Goal: Task Accomplishment & Management: Complete application form

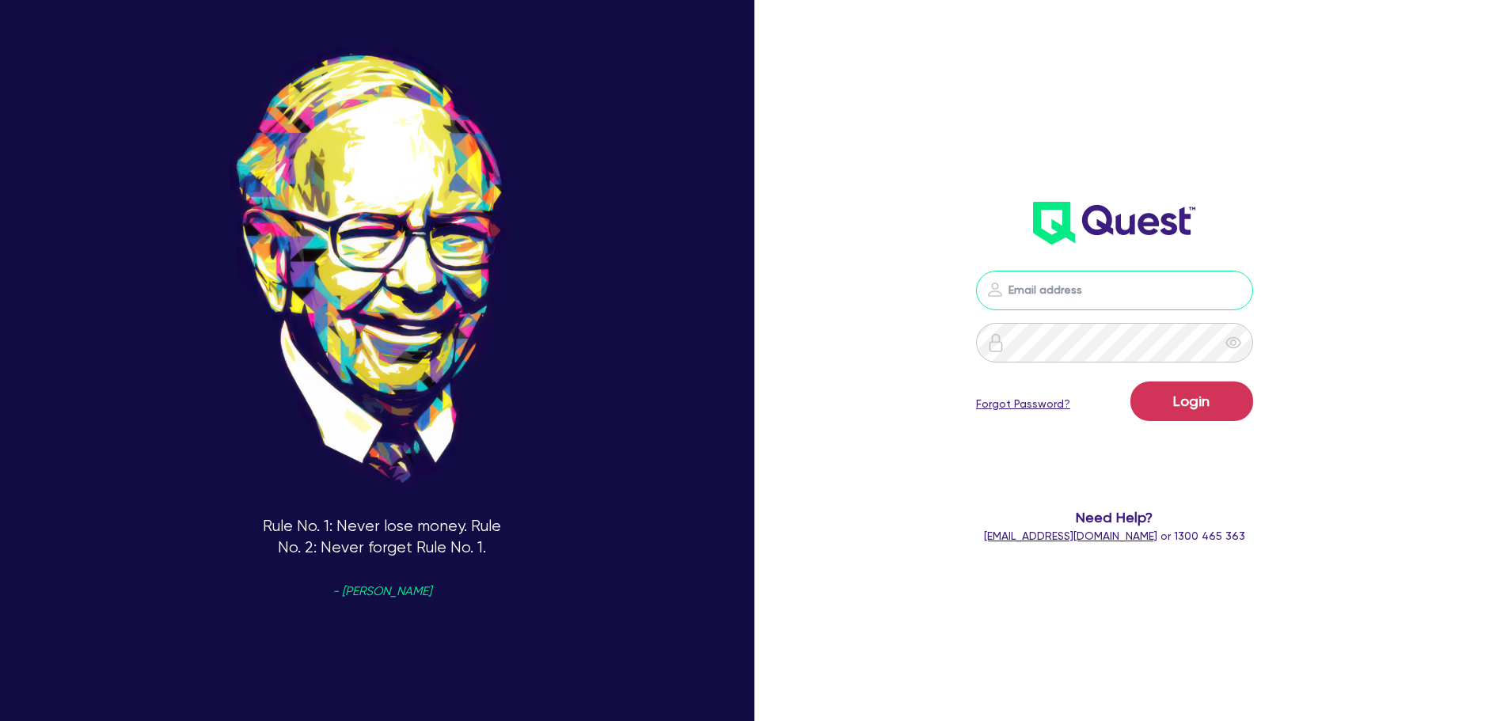
type input "[PERSON_NAME][EMAIL_ADDRESS][DOMAIN_NAME]"
click at [1189, 411] on button "Login" at bounding box center [1192, 402] width 123 height 40
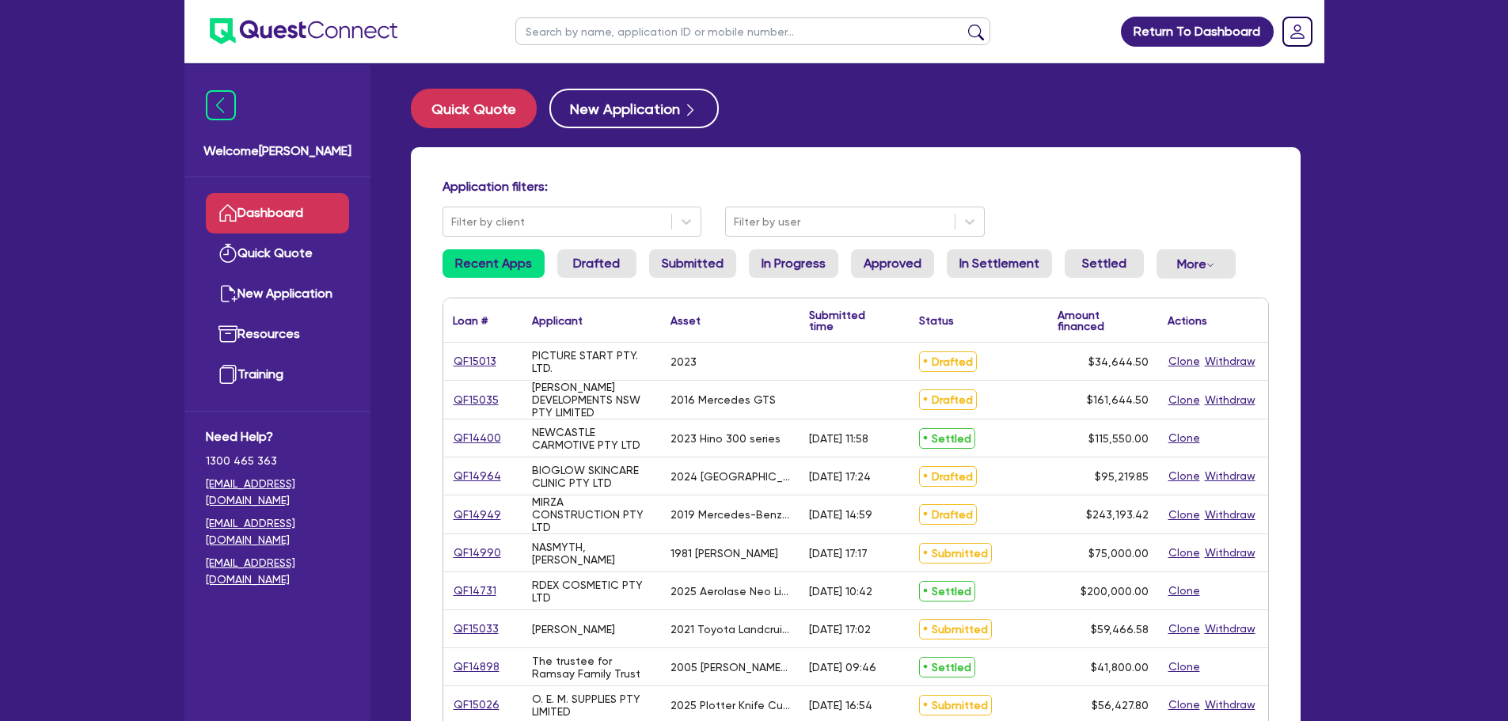
click at [831, 36] on input "text" at bounding box center [752, 31] width 475 height 28
paste input "QF15014"
type input "QF15014"
click at [964, 24] on button "submit" at bounding box center [976, 35] width 25 height 22
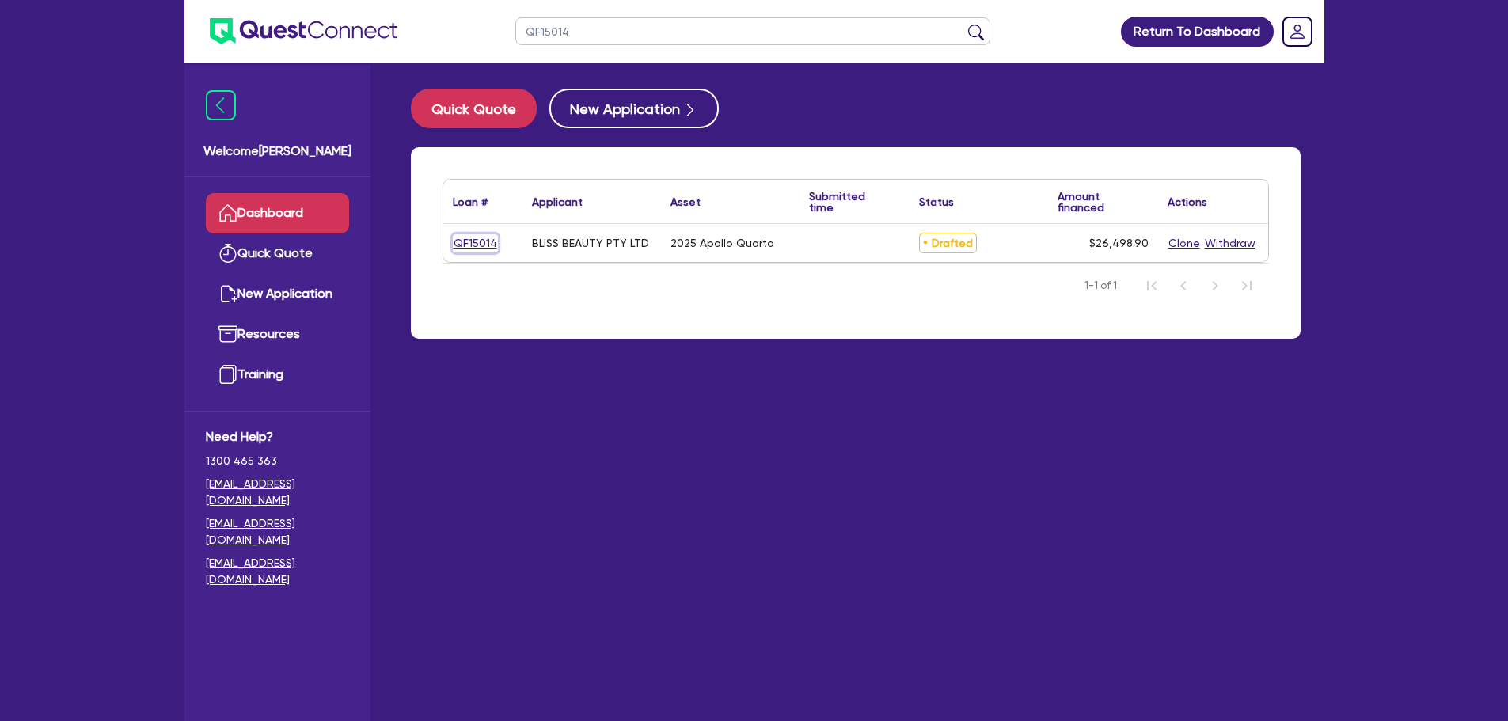
click at [484, 245] on link "QF15014" at bounding box center [475, 243] width 45 height 18
select select "TERTIARY_ASSETS"
select select "BEAUTY_EQUIPMENT"
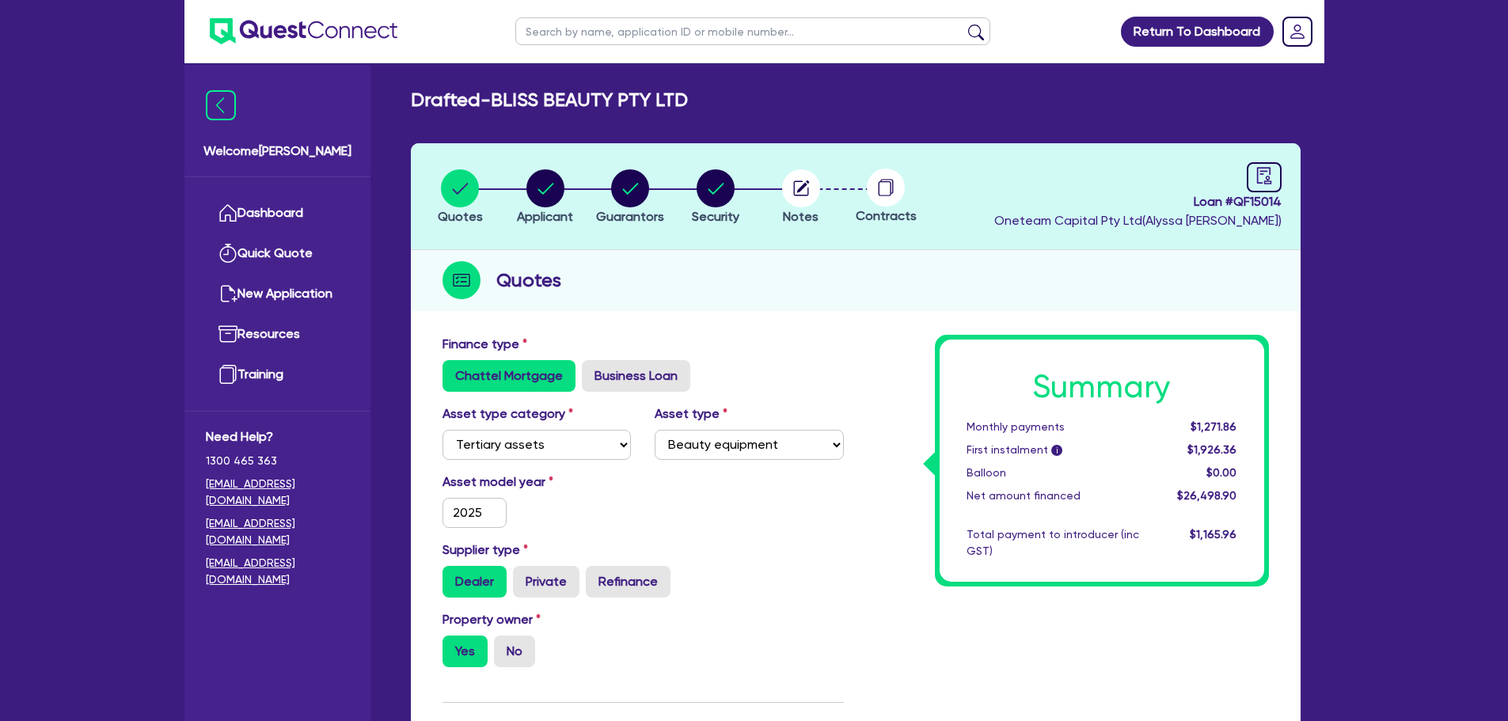
click at [1240, 201] on span "Loan # QF15014" at bounding box center [1138, 201] width 287 height 19
copy span "QF15014"
click at [747, 188] on li "Security" at bounding box center [716, 196] width 86 height 55
click at [721, 201] on circle "button" at bounding box center [716, 188] width 38 height 38
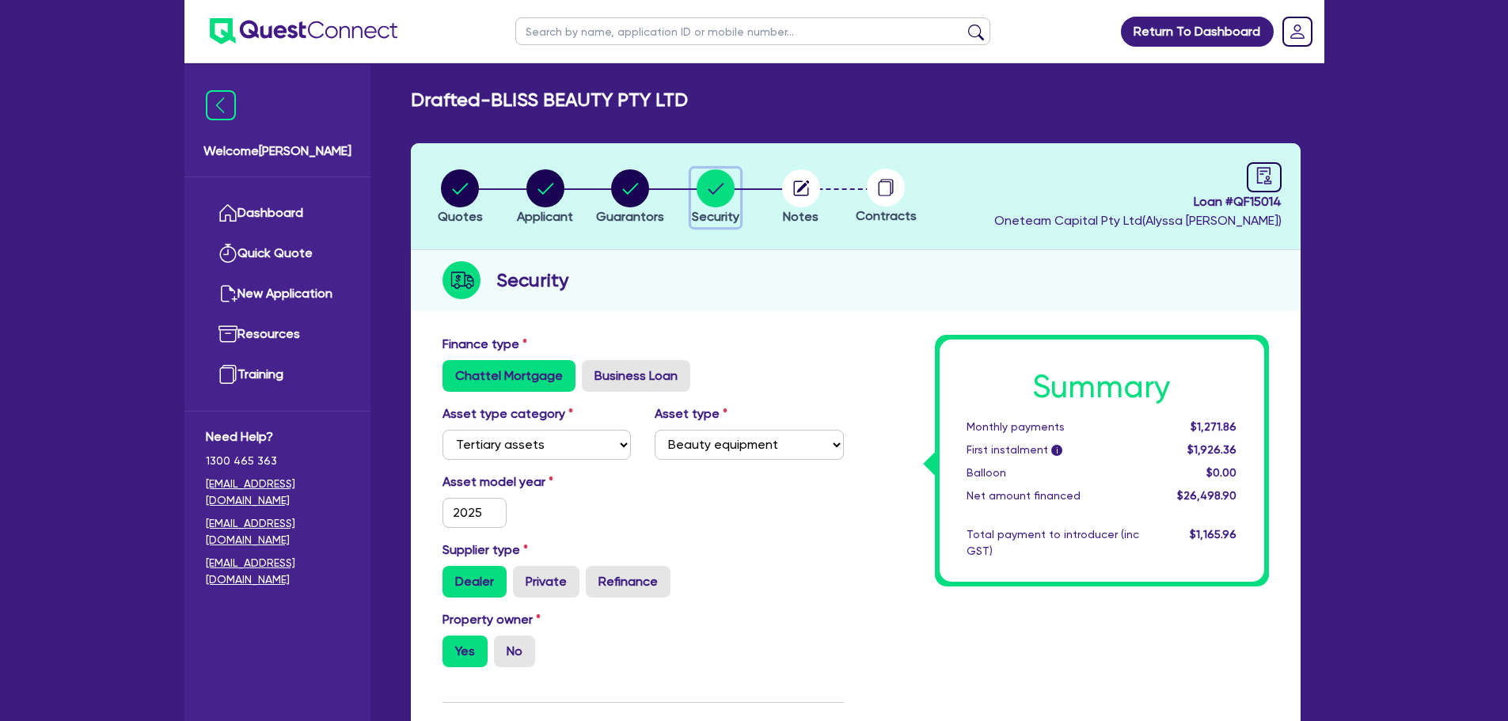
select select "TERTIARY_ASSETS"
select select "BEAUTY_EQUIPMENT"
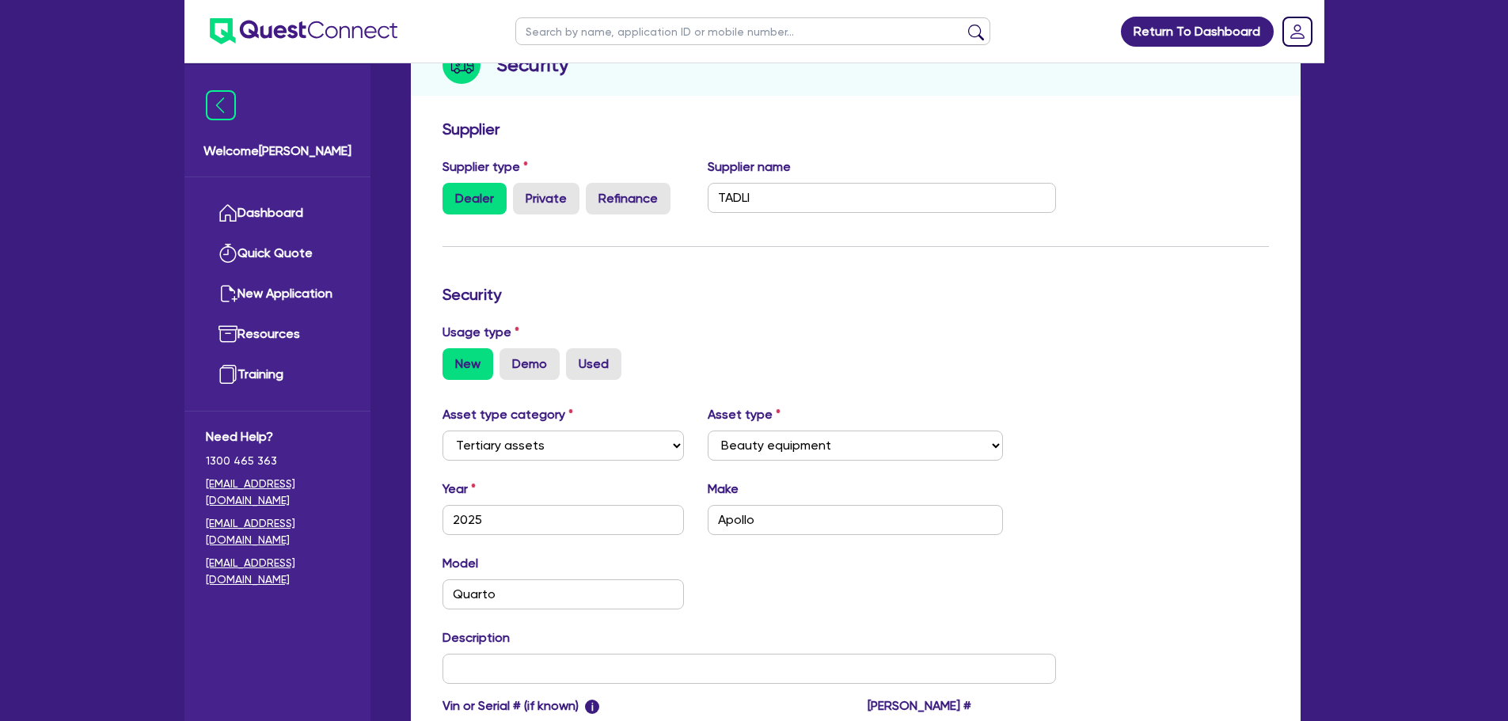
scroll to position [396, 0]
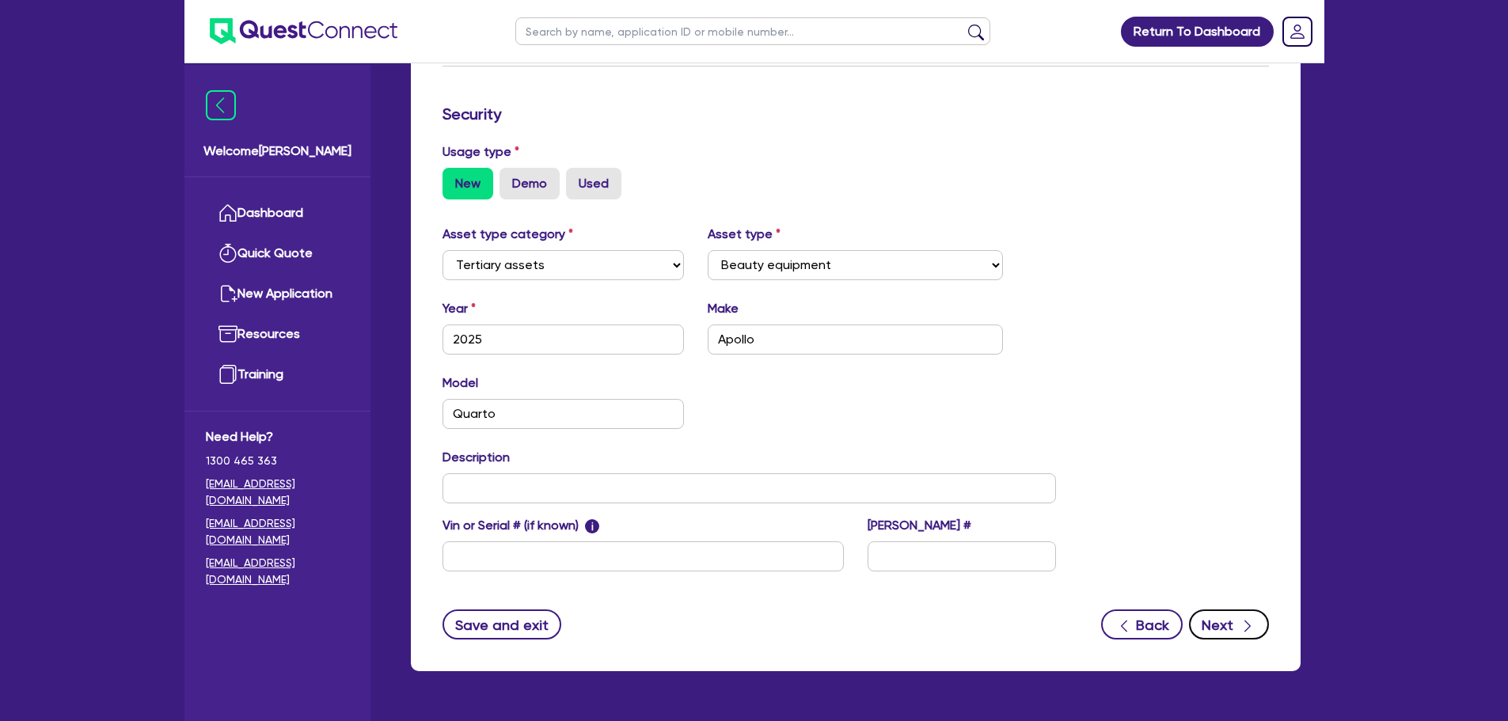
click at [1236, 633] on button "Next" at bounding box center [1229, 625] width 80 height 30
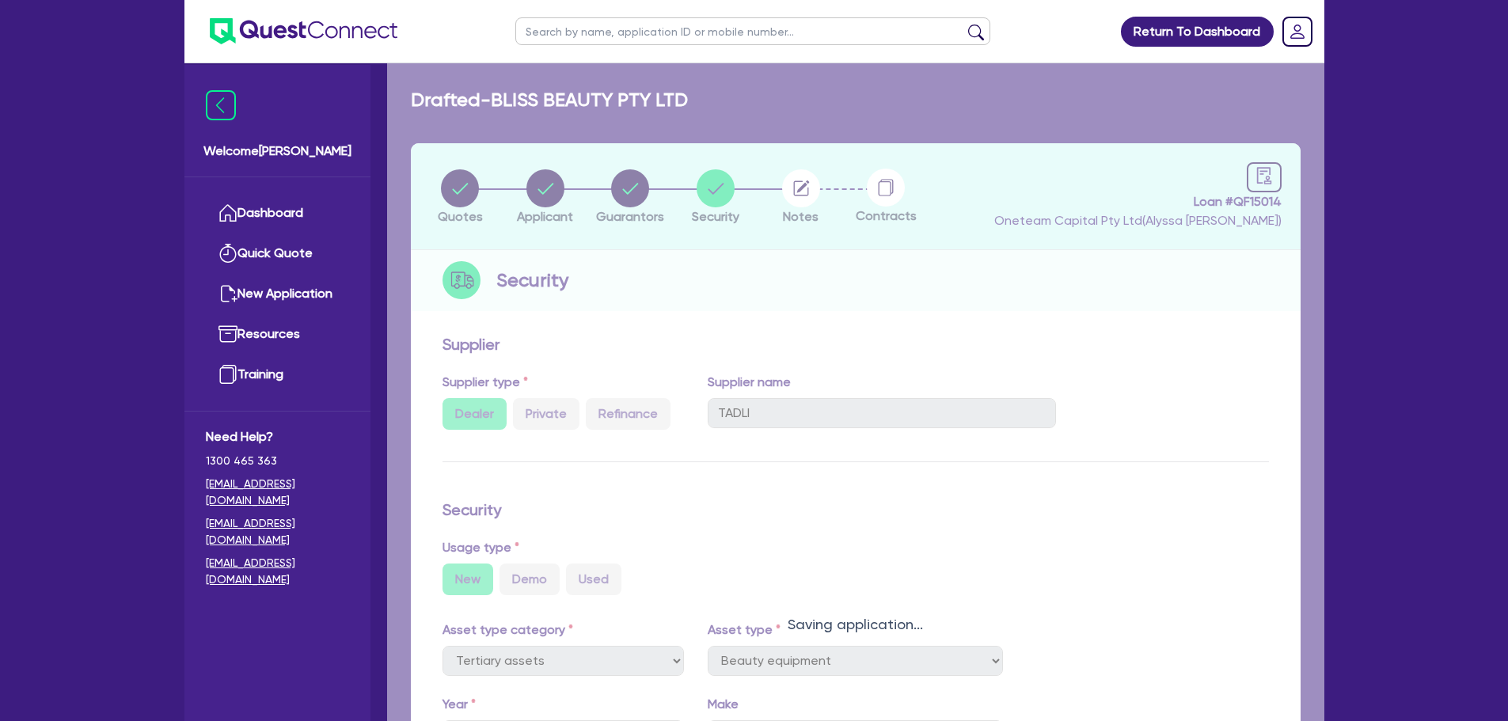
select select "Other"
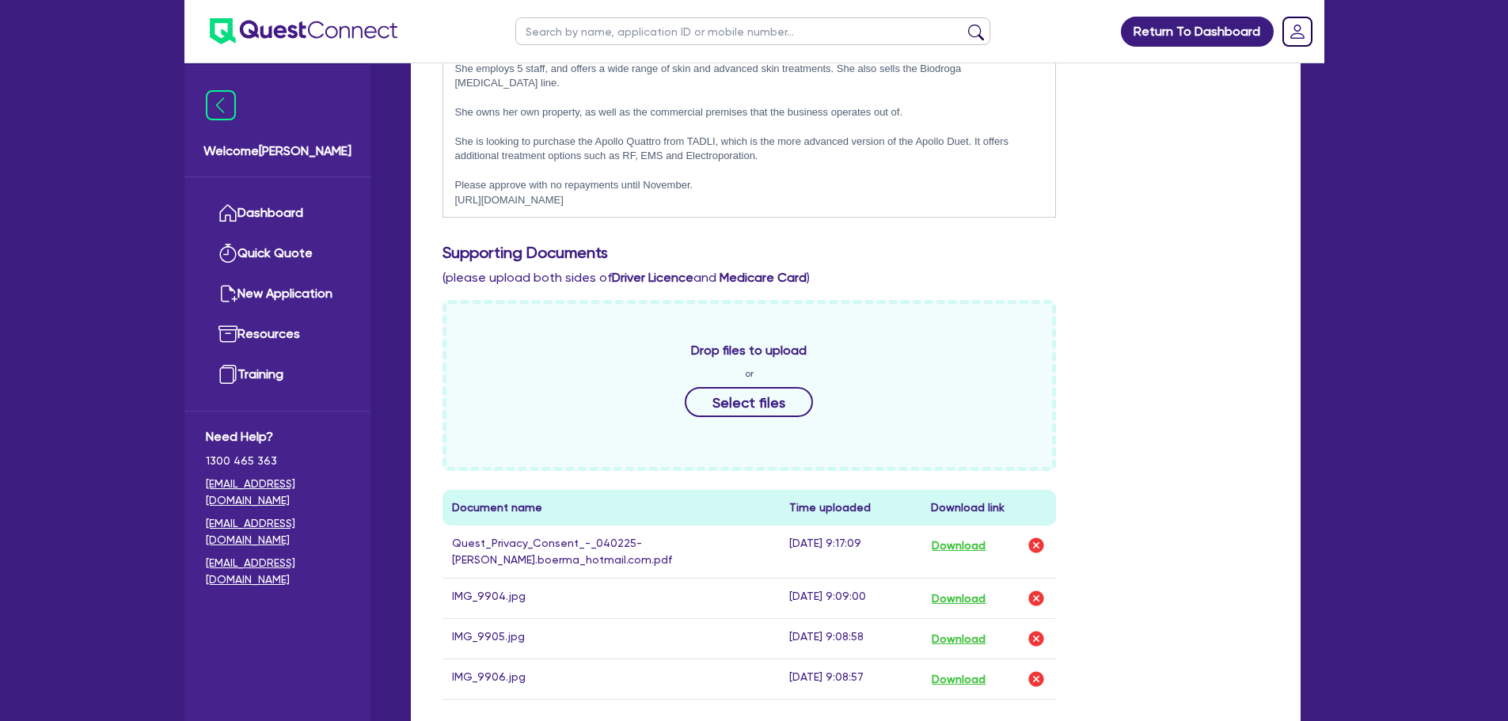
scroll to position [792, 0]
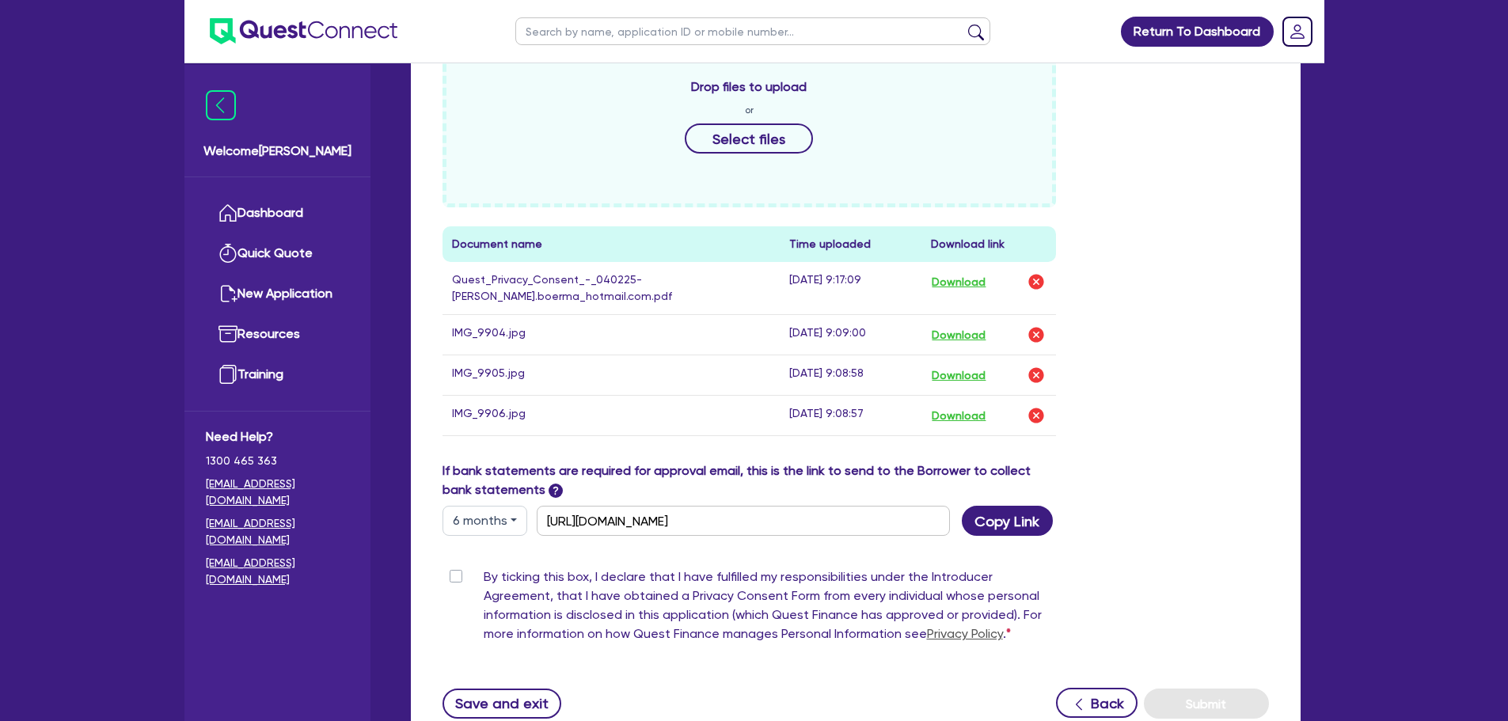
click at [953, 315] on td "Download" at bounding box center [989, 335] width 135 height 40
click at [953, 325] on button "Download" at bounding box center [958, 335] width 55 height 21
click at [960, 365] on button "Download" at bounding box center [958, 375] width 55 height 21
click at [961, 405] on button "Download" at bounding box center [958, 415] width 55 height 21
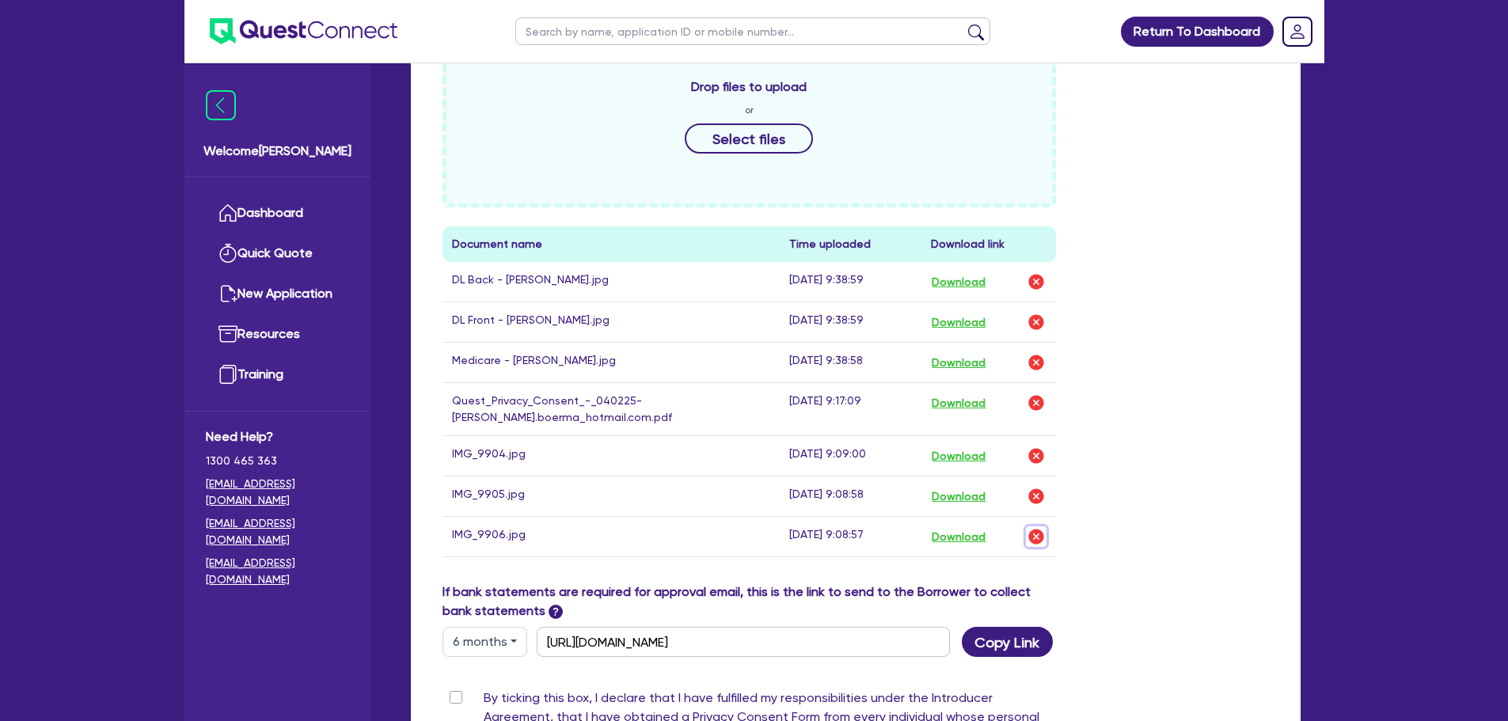
click at [1043, 527] on img "button" at bounding box center [1036, 536] width 19 height 19
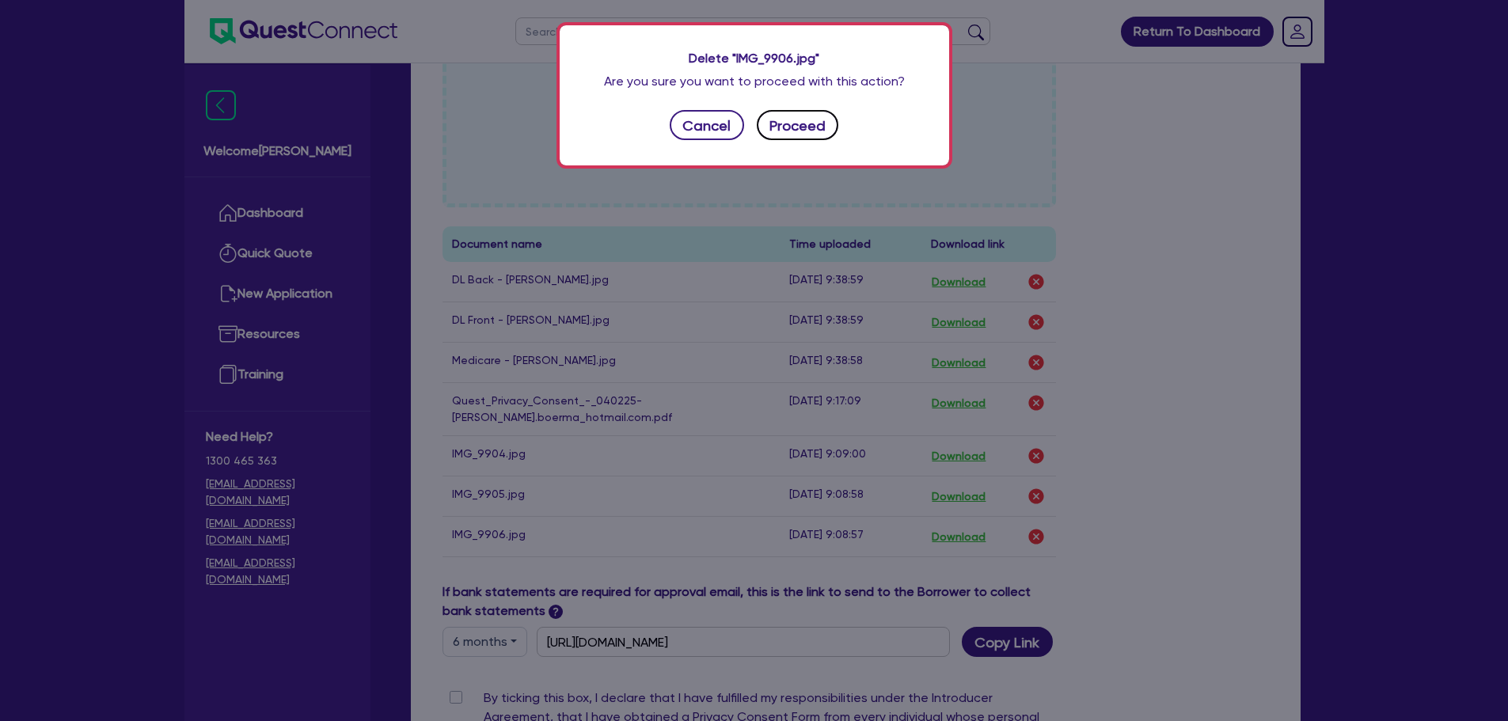
click at [816, 133] on button "Proceed" at bounding box center [798, 125] width 82 height 30
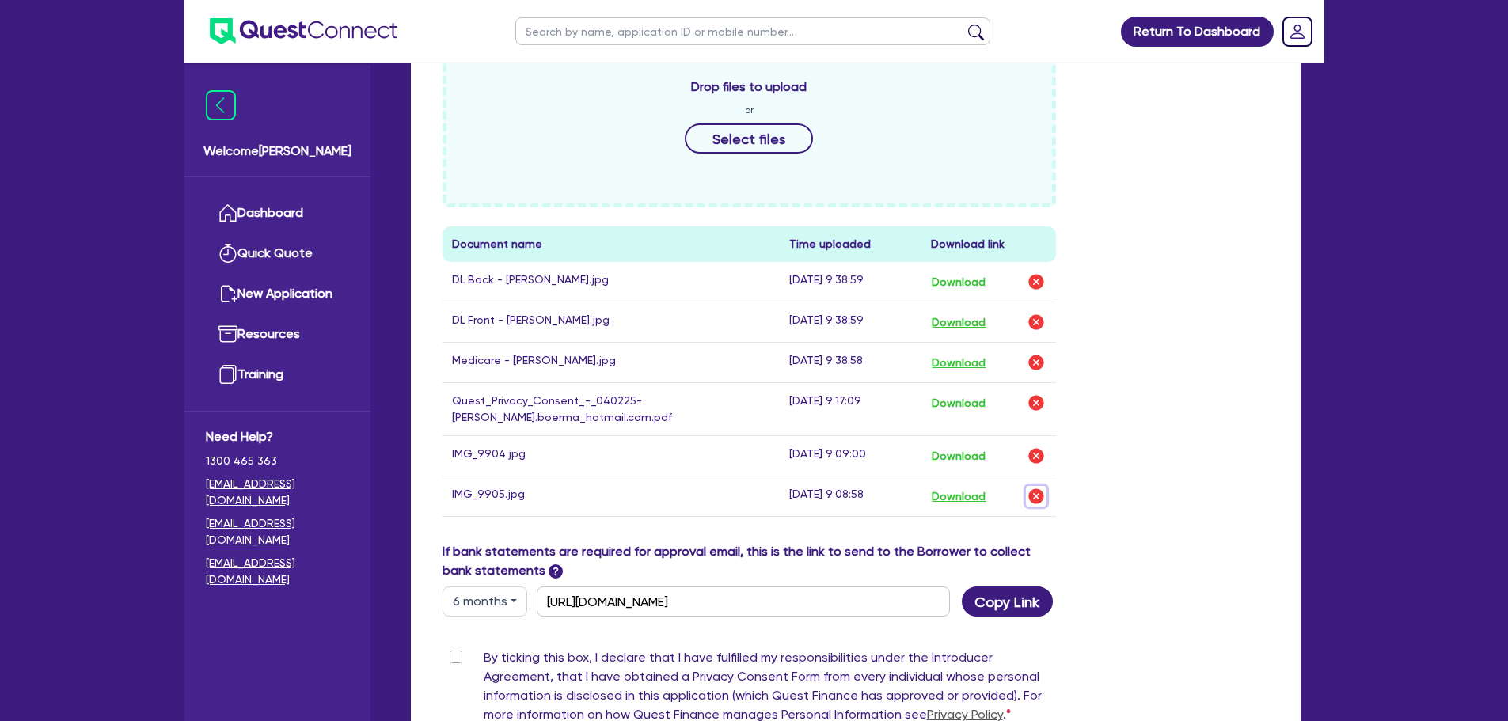
click at [1034, 487] on img "button" at bounding box center [1036, 496] width 19 height 19
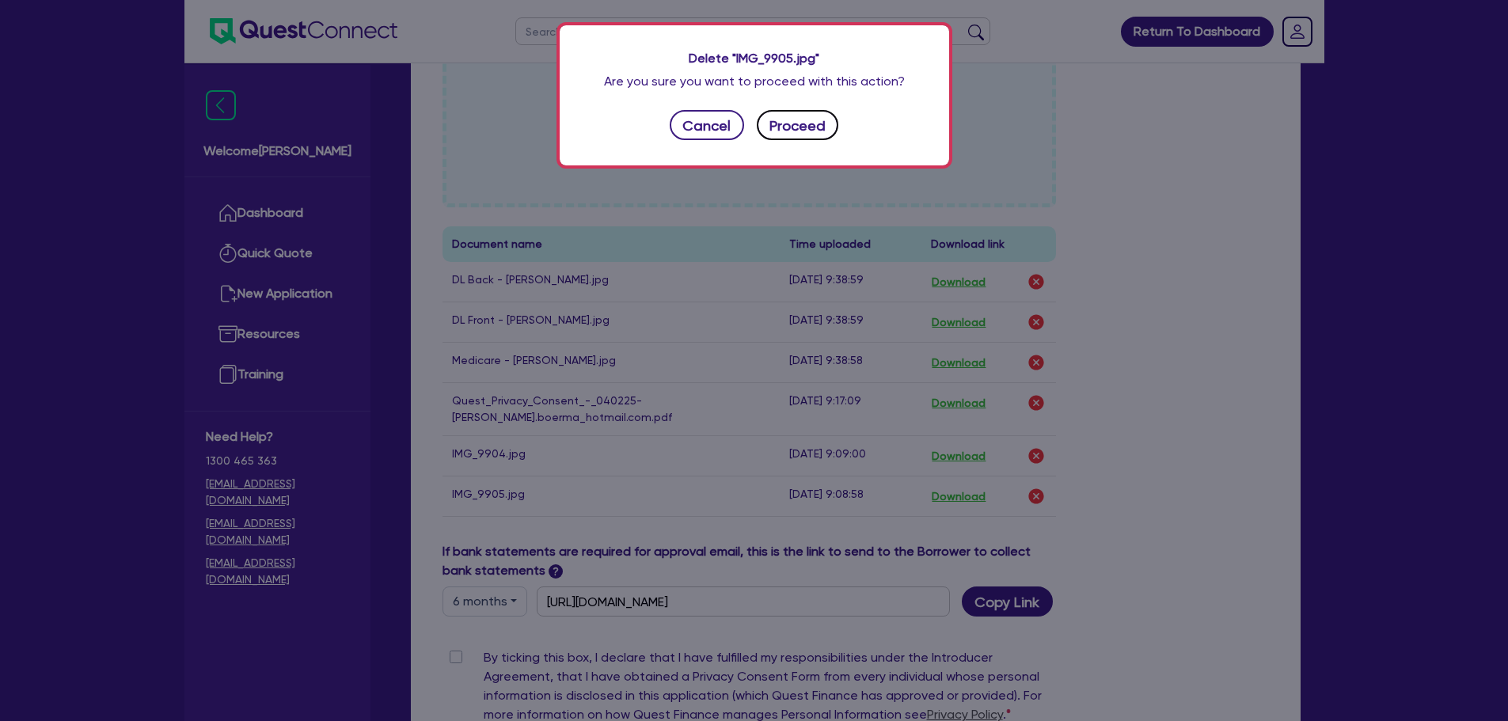
click at [821, 138] on button "Proceed" at bounding box center [798, 125] width 82 height 30
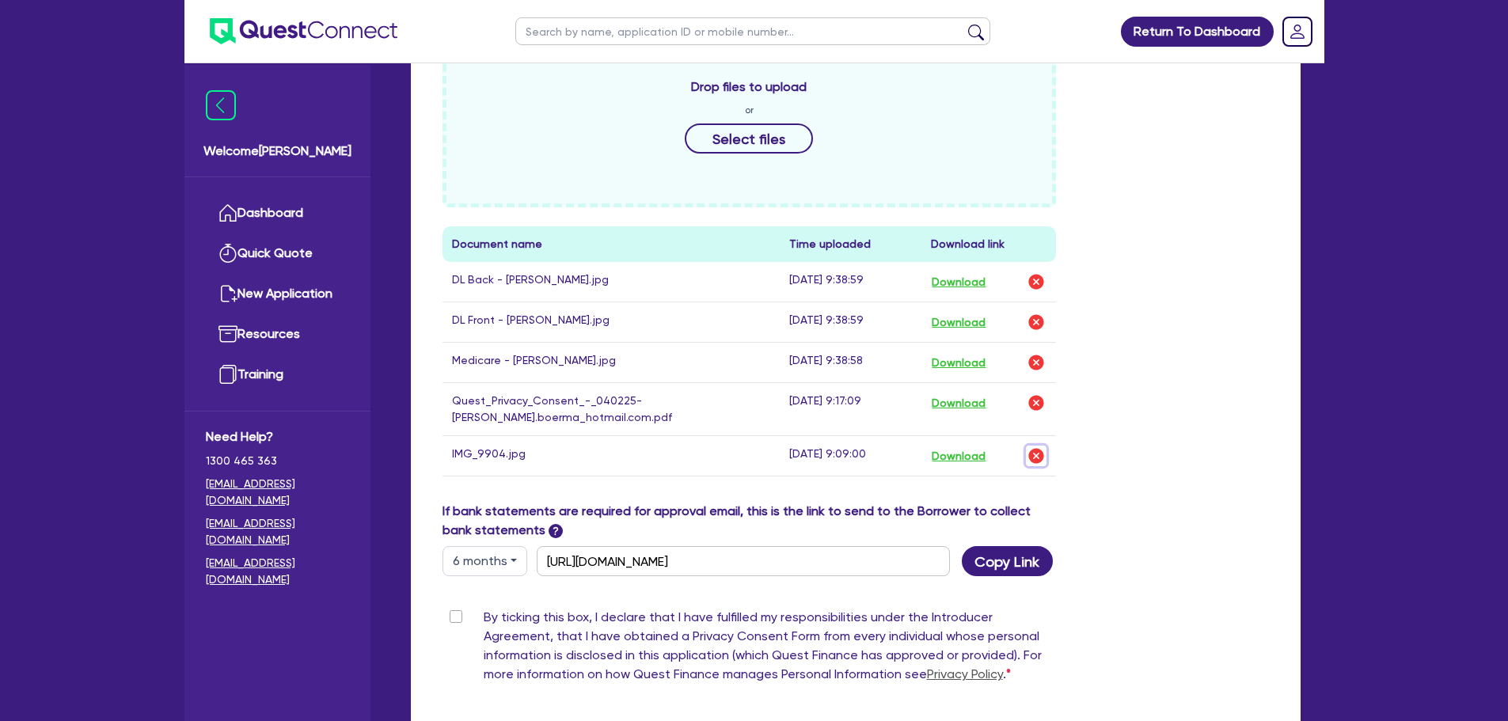
click at [1041, 447] on img "button" at bounding box center [1036, 456] width 19 height 19
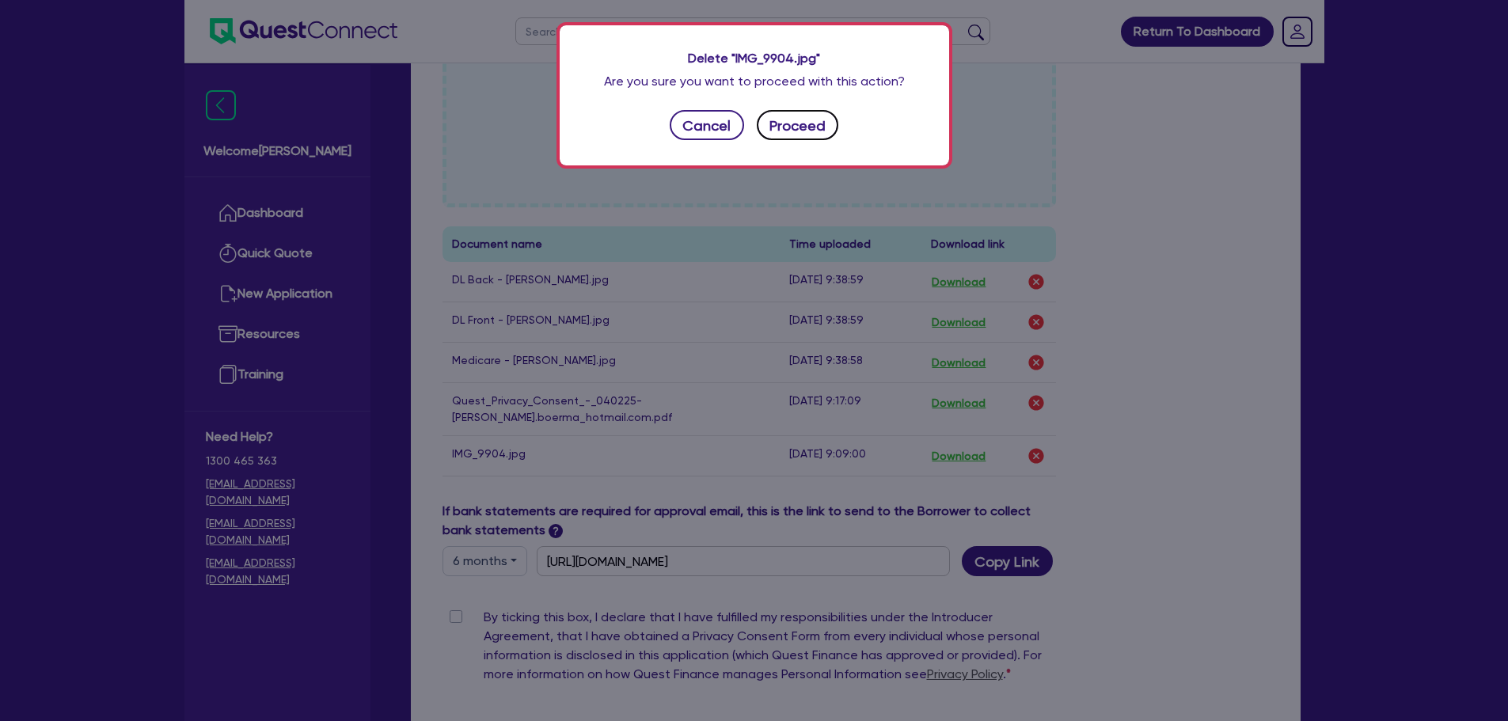
click at [800, 121] on button "Proceed" at bounding box center [798, 125] width 82 height 30
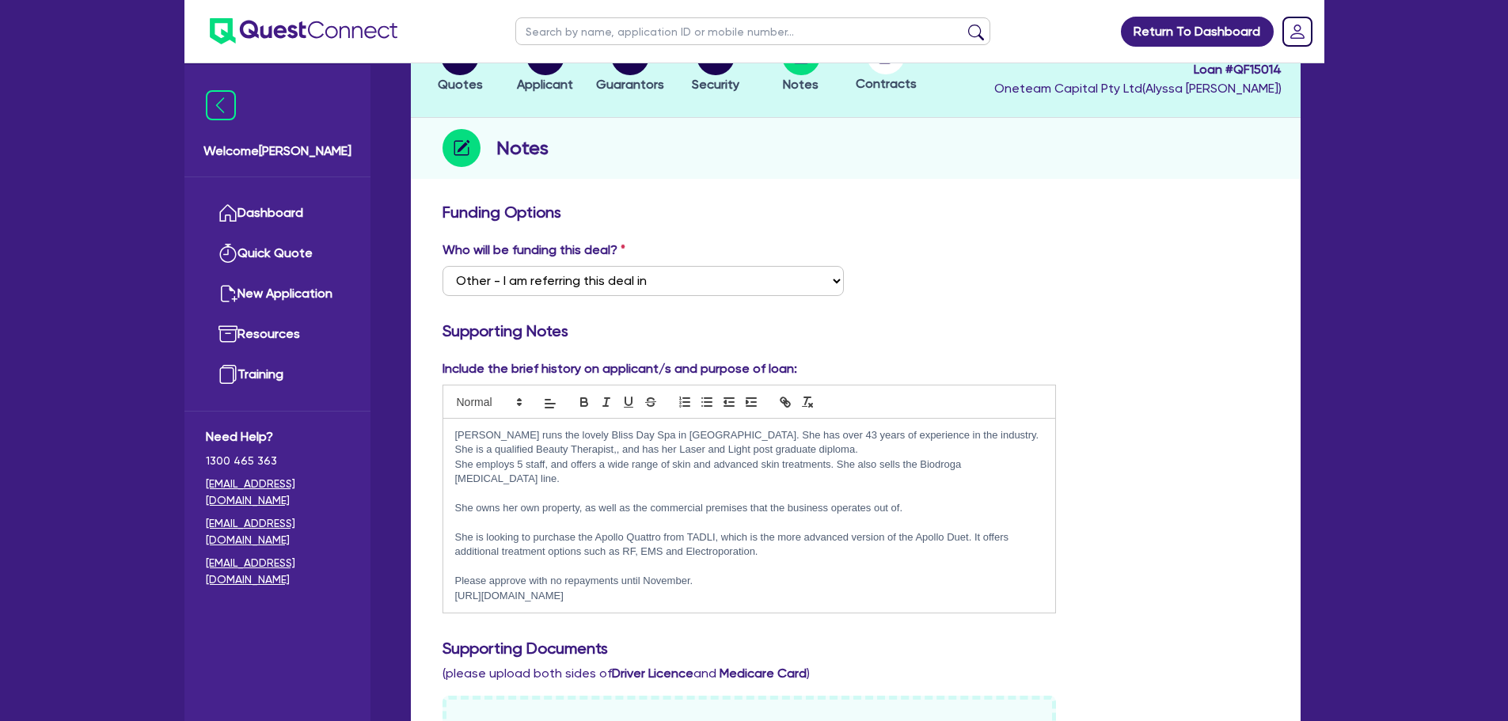
click at [1157, 390] on div "Include the brief history on applicant/s and purpose of loan: [PERSON_NAME] run…" at bounding box center [856, 492] width 850 height 267
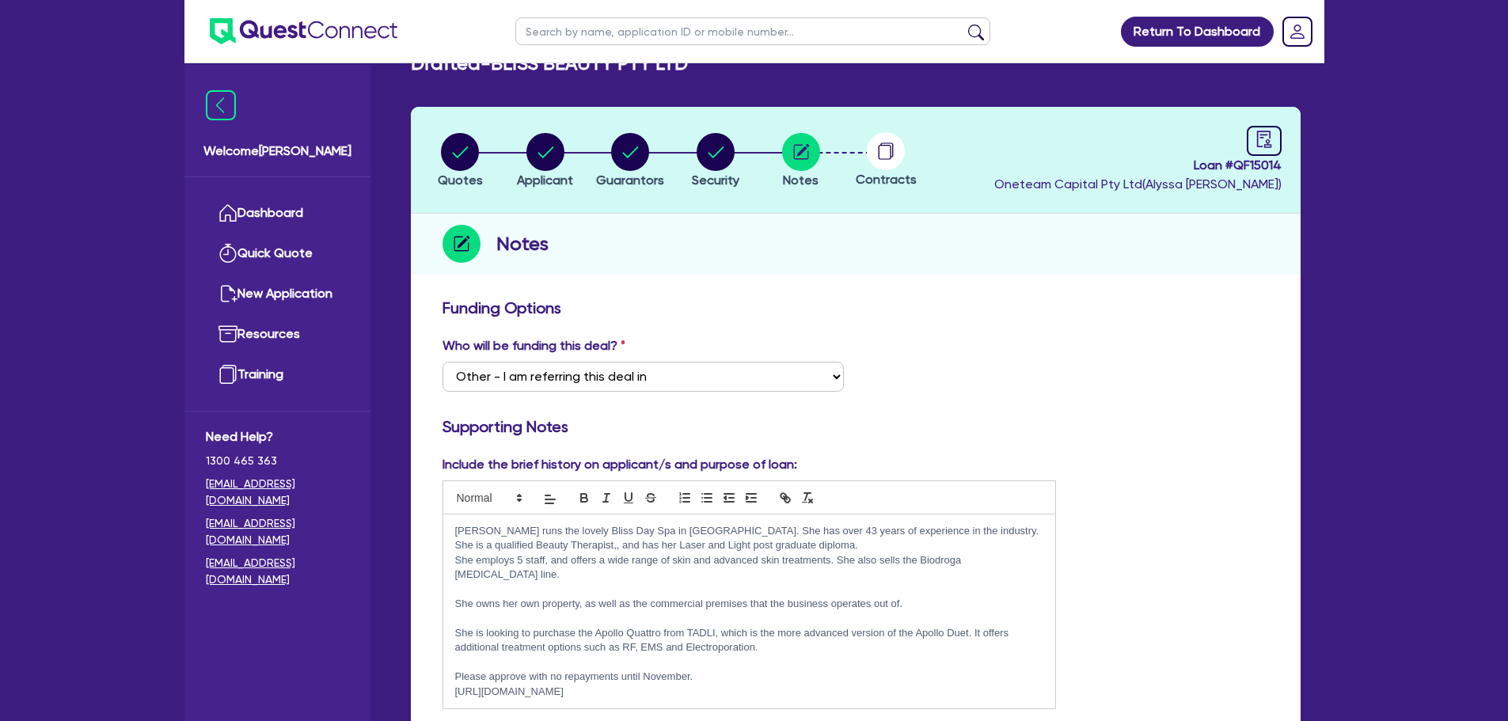
scroll to position [0, 0]
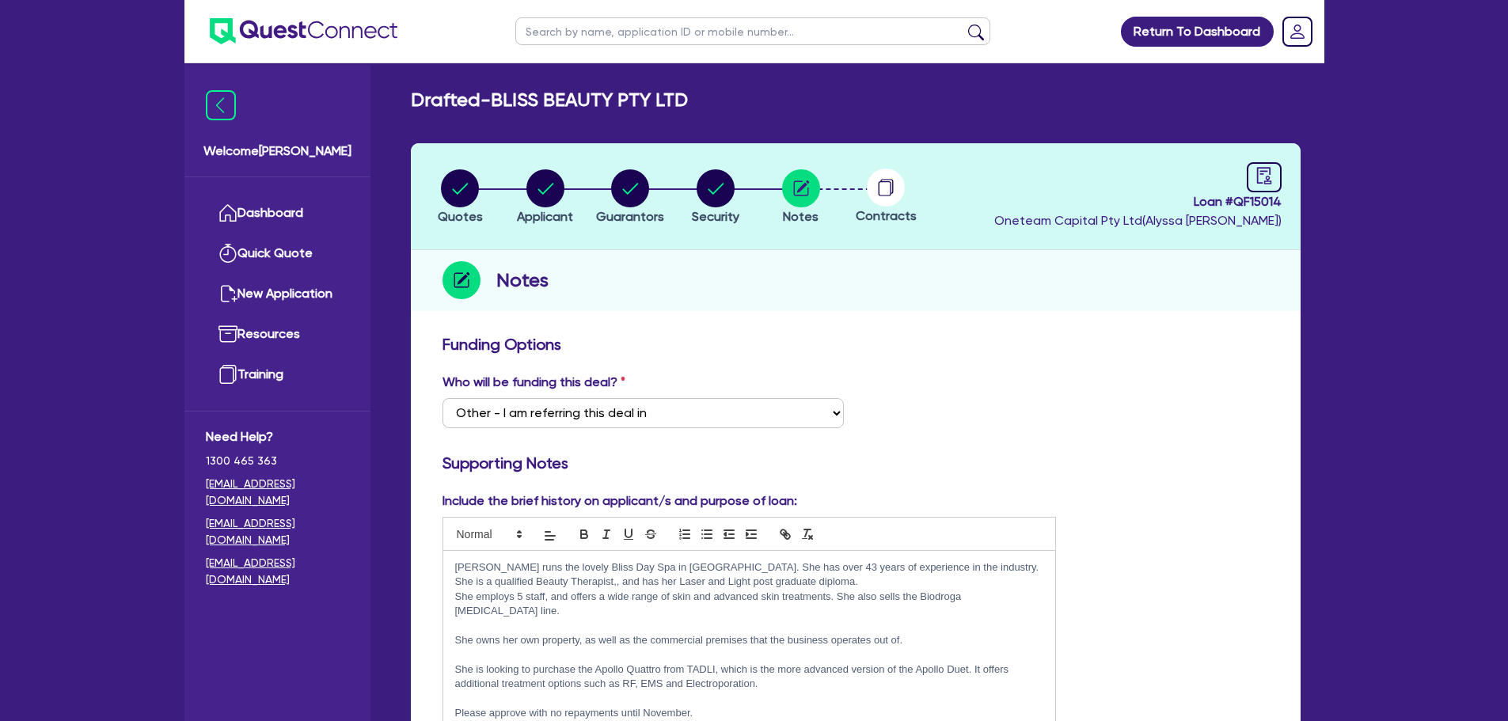
click at [907, 194] on div at bounding box center [886, 188] width 86 height 38
click at [903, 200] on icon at bounding box center [886, 188] width 38 height 38
click at [896, 198] on circle at bounding box center [886, 188] width 38 height 38
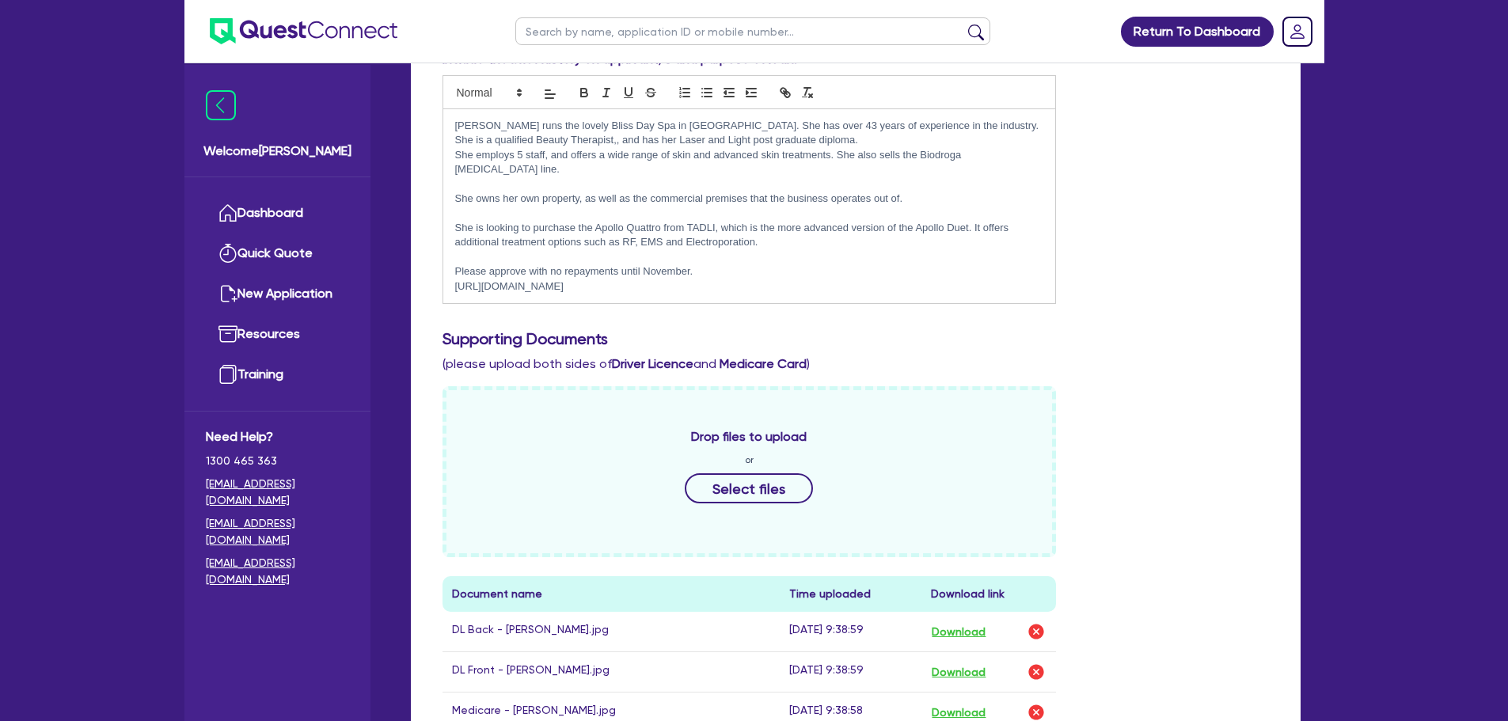
scroll to position [903, 0]
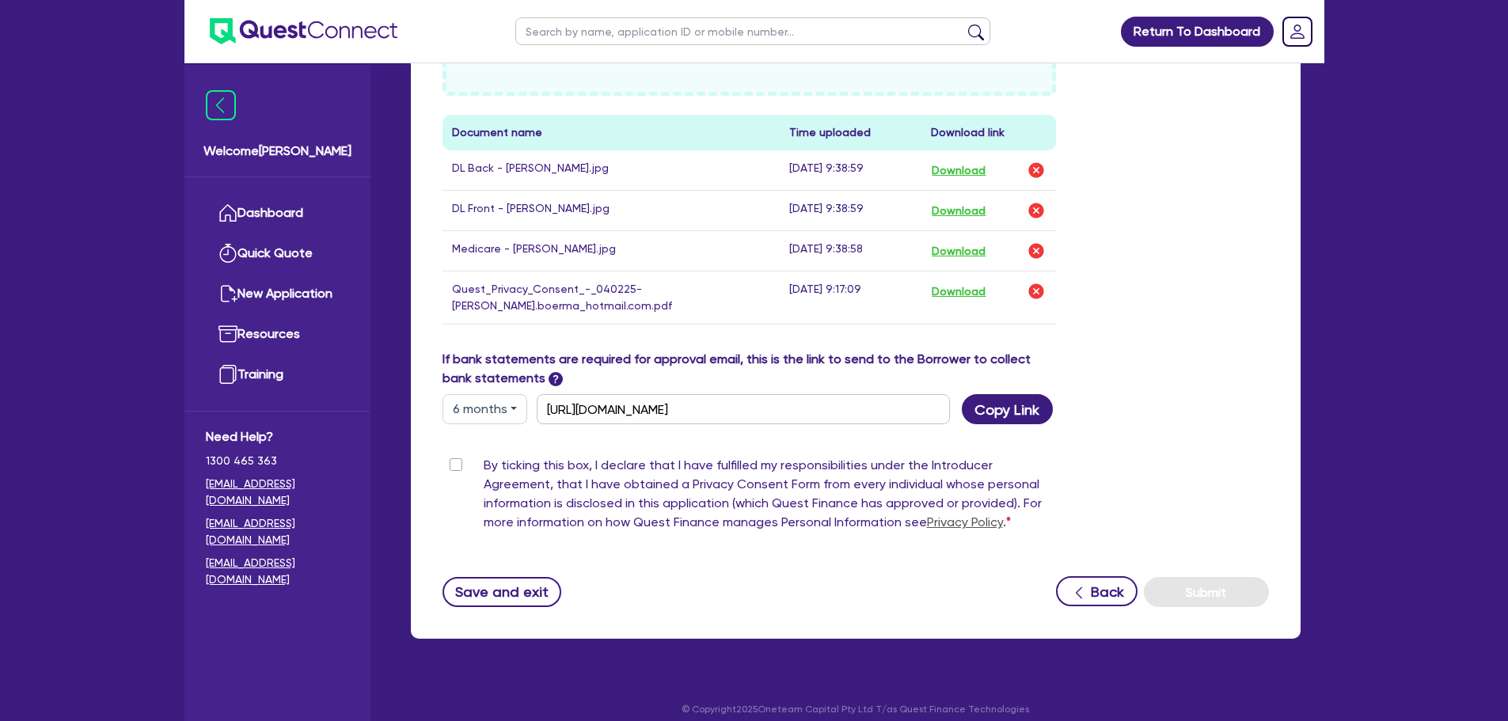
click at [484, 456] on label "By ticking this box, I declare that I have fulfilled my responsibilities under …" at bounding box center [770, 497] width 573 height 82
click at [452, 456] on input "By ticking this box, I declare that I have fulfilled my responsibilities under …" at bounding box center [449, 463] width 13 height 15
checkbox input "true"
click at [1227, 585] on button "Submit" at bounding box center [1206, 592] width 125 height 30
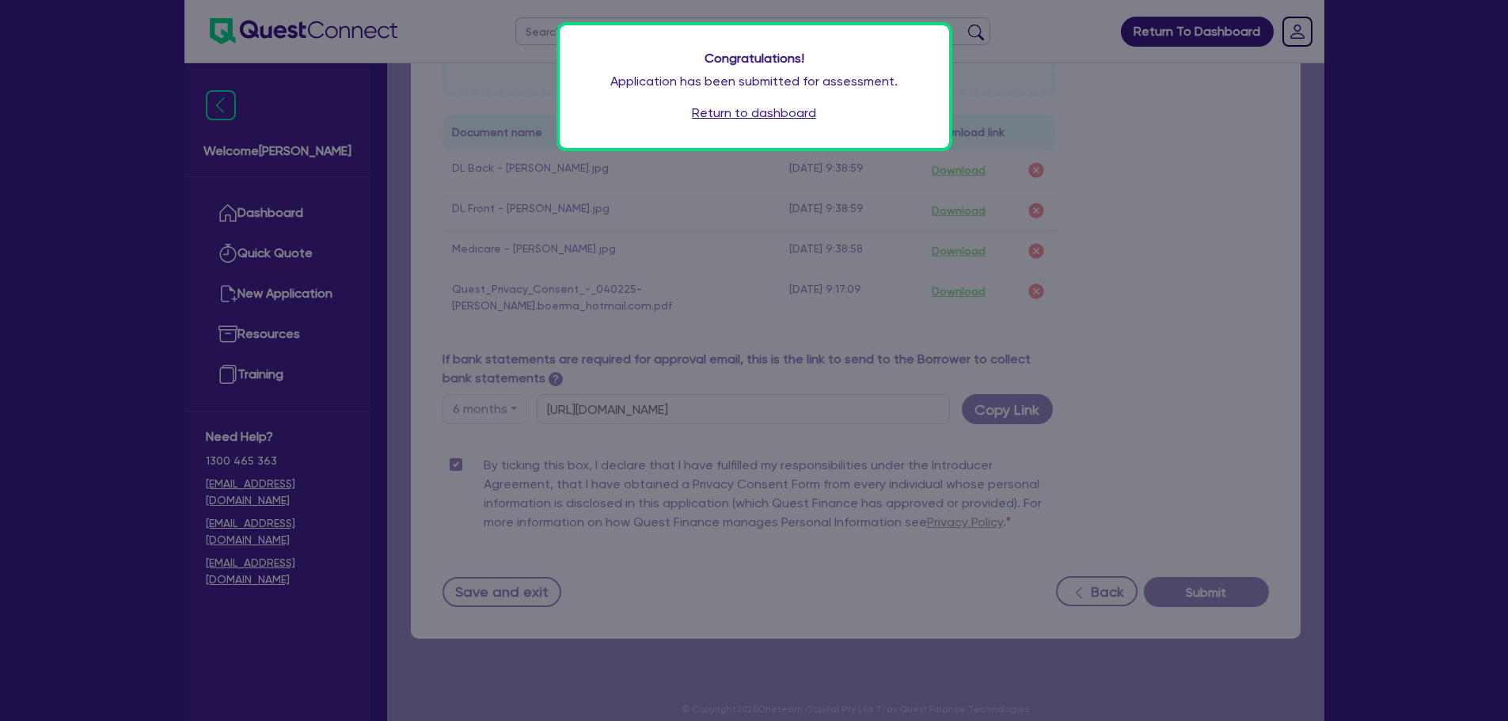
click at [768, 112] on link "Return to dashboard" at bounding box center [754, 113] width 124 height 19
